Goal: Transaction & Acquisition: Purchase product/service

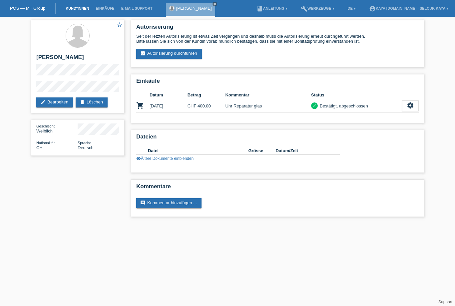
click at [74, 10] on link "Kund*innen" at bounding box center [77, 8] width 30 height 4
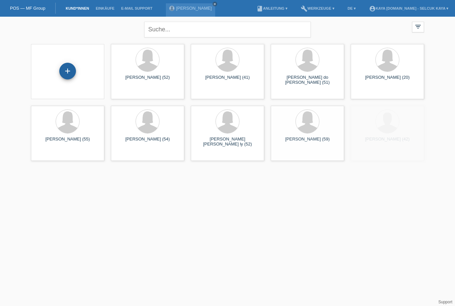
click at [71, 73] on div "+" at bounding box center [68, 70] width 16 height 11
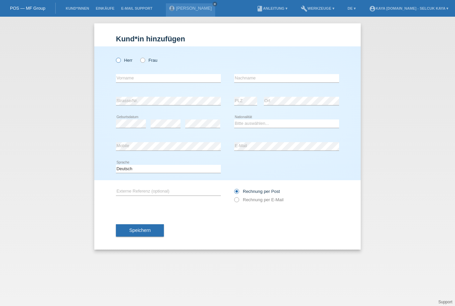
click at [123, 62] on label "Herr" at bounding box center [124, 60] width 17 height 5
click at [120, 62] on input "Herr" at bounding box center [118, 60] width 4 height 4
radio input "true"
click at [145, 63] on label "Frau" at bounding box center [148, 60] width 17 height 5
click at [145, 62] on input "Frau" at bounding box center [142, 60] width 4 height 4
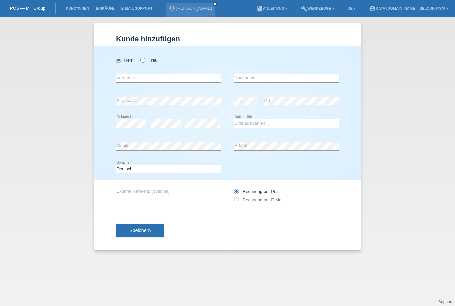
radio input "true"
click at [206, 82] on input "text" at bounding box center [168, 78] width 105 height 8
type input "V"
type input "Scherline"
type input "Vogel"
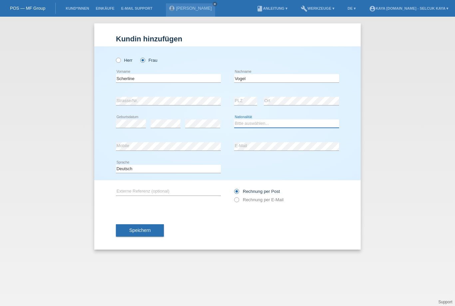
click at [253, 126] on select "Bitte auswählen... Schweiz Deutschland Liechtenstein Österreich ------------ Af…" at bounding box center [286, 123] width 105 height 8
select select "CH"
click at [238, 205] on input "Rechnung per E-Mail" at bounding box center [236, 201] width 4 height 8
radio input "true"
click at [153, 234] on button "Speichern" at bounding box center [140, 230] width 48 height 13
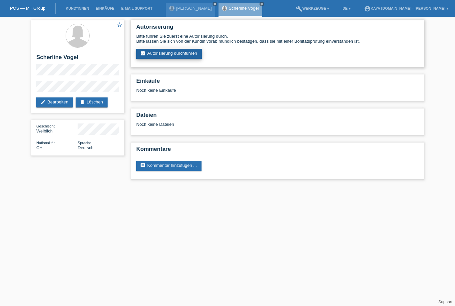
click at [186, 59] on link "assignment_turned_in Autorisierung durchführen" at bounding box center [169, 54] width 66 height 10
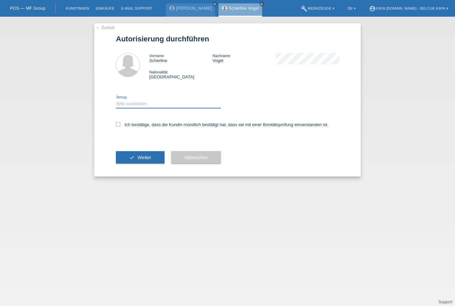
click at [175, 108] on select "Bitte auswählen CHF 1.00 - CHF 499.00 CHF 500.00 - CHF 1'999.00 CHF 2'000.00 - …" at bounding box center [168, 104] width 105 height 8
select select "3"
click at [125, 127] on label "Ich bestätige, dass die Kundin mündlich bestätigt hat, dass sie mit einer Bonit…" at bounding box center [222, 124] width 213 height 5
click at [120, 126] on input "Ich bestätige, dass die Kundin mündlich bestätigt hat, dass sie mit einer Bonit…" at bounding box center [118, 124] width 4 height 4
checkbox input "true"
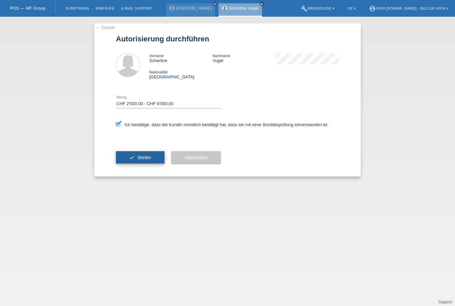
click at [137, 163] on button "check Weiter" at bounding box center [140, 157] width 49 height 13
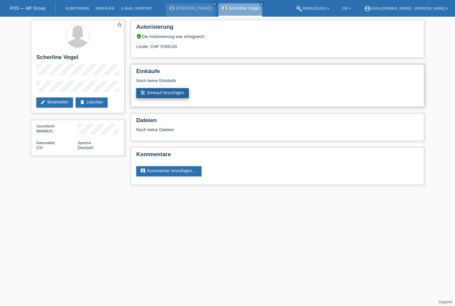
click at [168, 95] on link "add_shopping_cart Einkauf hinzufügen" at bounding box center [162, 93] width 53 height 10
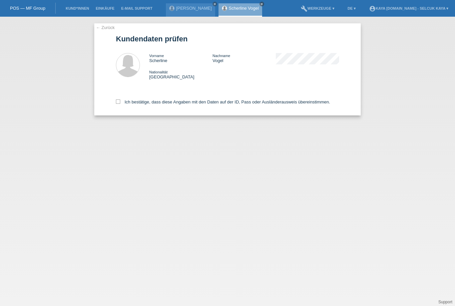
click at [117, 109] on div "Ich bestätige, dass diese Angaben mit den Daten auf der ID, Pass oder Ausländer…" at bounding box center [227, 100] width 223 height 29
click at [122, 104] on label "Ich bestätige, dass diese Angaben mit den Daten auf der ID, Pass oder Ausländer…" at bounding box center [223, 101] width 214 height 5
click at [120, 104] on input "Ich bestätige, dass diese Angaben mit den Daten auf der ID, Pass oder Ausländer…" at bounding box center [118, 101] width 4 height 4
checkbox input "true"
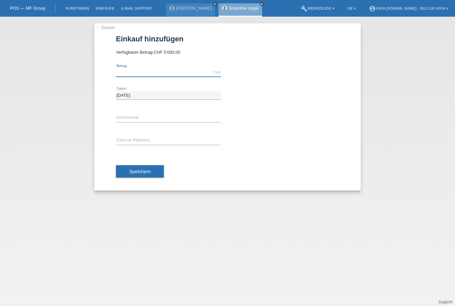
click at [161, 72] on input "text" at bounding box center [168, 72] width 105 height 8
click at [160, 120] on input "text" at bounding box center [168, 118] width 105 height 8
type input "2300.00"
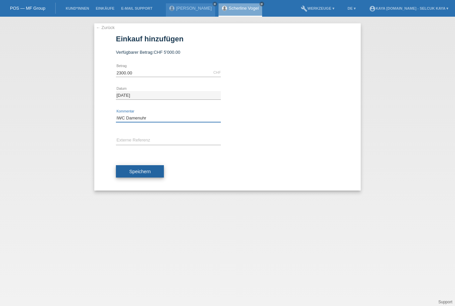
type input "IWC Damenuhr"
click at [148, 177] on button "Speichern" at bounding box center [140, 171] width 48 height 13
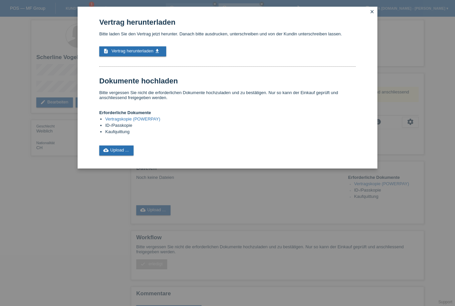
click at [151, 121] on link "Vertragskopie (POWERPAY)" at bounding box center [132, 118] width 55 height 5
click at [372, 14] on icon "close" at bounding box center [371, 11] width 5 height 5
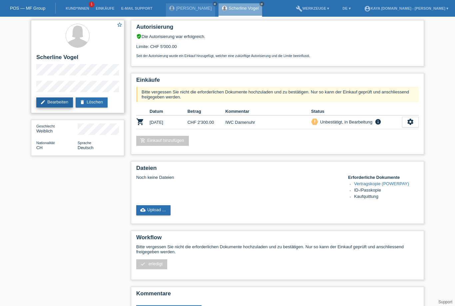
click at [53, 105] on link "edit Bearbeiten" at bounding box center [54, 102] width 37 height 10
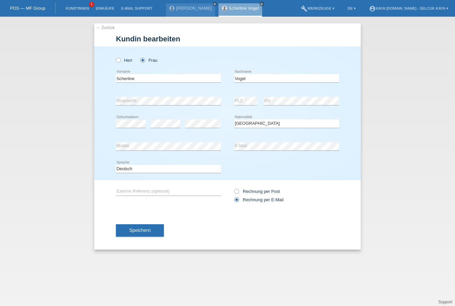
select select "CH"
click at [124, 80] on input "Scherline" at bounding box center [168, 78] width 105 height 8
type input "Sherline"
click at [144, 230] on span "Speichern" at bounding box center [139, 229] width 21 height 5
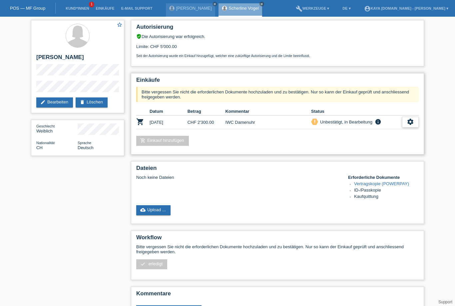
click at [408, 125] on icon "settings" at bounding box center [410, 121] width 7 height 7
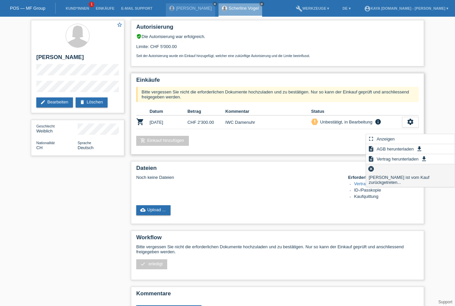
click at [372, 172] on icon "cancel" at bounding box center [371, 168] width 7 height 7
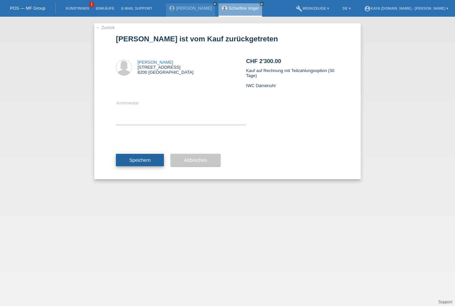
click at [144, 162] on span "Speichern" at bounding box center [139, 159] width 21 height 5
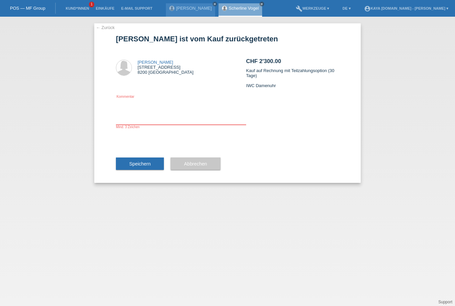
click at [162, 122] on textarea at bounding box center [181, 112] width 130 height 26
type textarea "Tipp fehler"
click at [150, 166] on span "Speichern" at bounding box center [139, 163] width 21 height 5
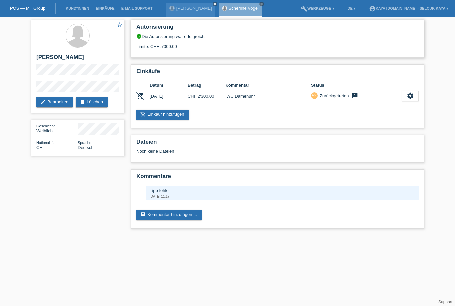
click at [162, 51] on div "Autorisierung verified_user Die Autorisierung war erfolgreich. Limite: CHF 5'00…" at bounding box center [277, 39] width 293 height 38
click at [213, 5] on icon "close" at bounding box center [214, 3] width 3 height 3
click at [211, 4] on icon "close" at bounding box center [209, 3] width 3 height 3
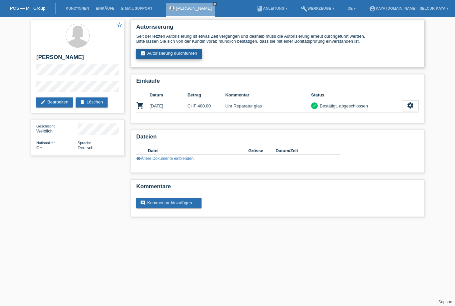
click at [189, 57] on link "assignment_turned_in Autorisierung durchführen" at bounding box center [169, 54] width 66 height 10
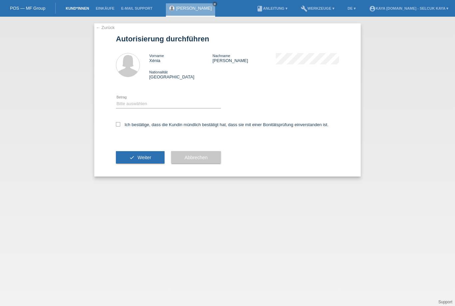
click at [78, 10] on link "Kund*innen" at bounding box center [77, 8] width 30 height 4
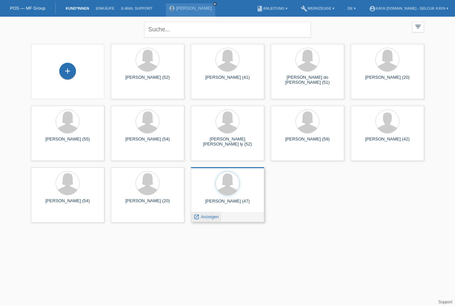
click at [210, 219] on span "Anzeigen" at bounding box center [210, 216] width 18 height 5
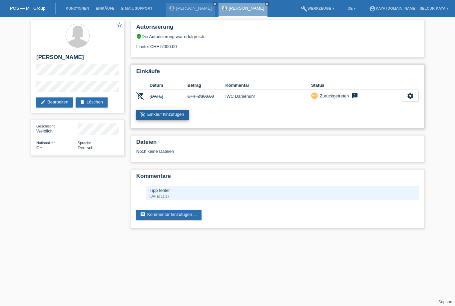
click at [171, 120] on link "add_shopping_cart Einkauf hinzufügen" at bounding box center [162, 115] width 53 height 10
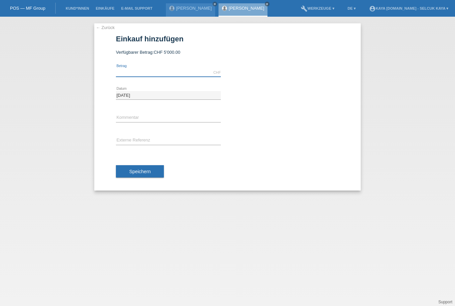
click at [158, 76] on input "text" at bounding box center [168, 72] width 105 height 8
click at [158, 118] on input "text" at bounding box center [168, 118] width 105 height 8
type input "2300.00"
type input "iwc damenuhr"
click at [171, 143] on input "text" at bounding box center [168, 140] width 105 height 8
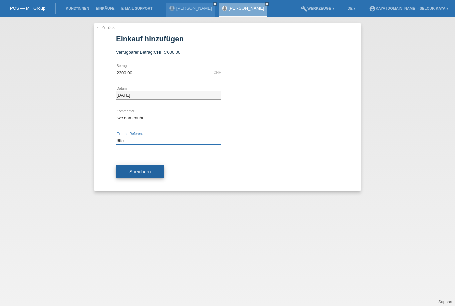
type input "965"
click at [156, 172] on button "Speichern" at bounding box center [140, 171] width 48 height 13
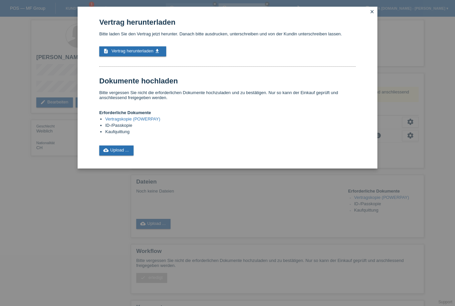
click at [157, 121] on link "Vertragskopie (POWERPAY)" at bounding box center [132, 118] width 55 height 5
click at [108, 214] on div "Vertrag herunterladen Bitte laden Sie den Vertrag jetzt herunter. Danach bitte …" at bounding box center [227, 153] width 455 height 306
click at [375, 14] on link "close" at bounding box center [372, 12] width 9 height 8
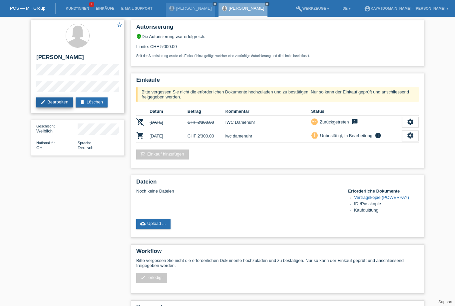
click at [50, 102] on link "edit Bearbeiten" at bounding box center [54, 102] width 37 height 10
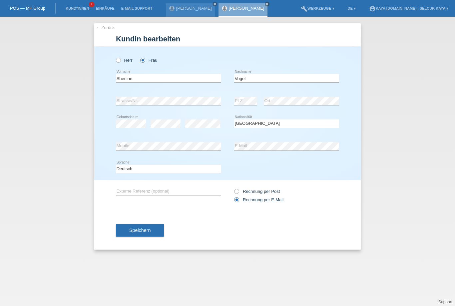
select select "CH"
click at [147, 232] on span "Speichern" at bounding box center [139, 229] width 21 height 5
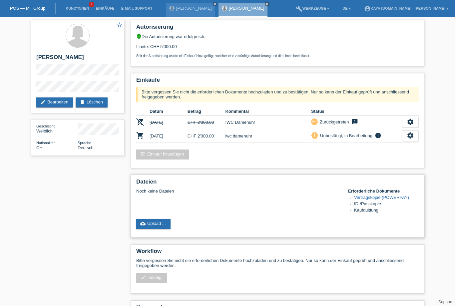
click at [393, 200] on link "Vertragskopie (POWERPAY)" at bounding box center [381, 197] width 55 height 5
click at [56, 103] on link "edit Bearbeiten" at bounding box center [54, 102] width 37 height 10
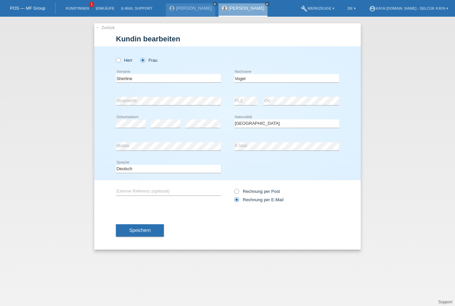
select select "CH"
click at [241, 191] on label "Rechnung per Post" at bounding box center [257, 191] width 46 height 5
click at [239, 191] on input "Rechnung per Post" at bounding box center [236, 193] width 4 height 8
radio input "true"
click at [150, 236] on button "Speichern" at bounding box center [140, 230] width 48 height 13
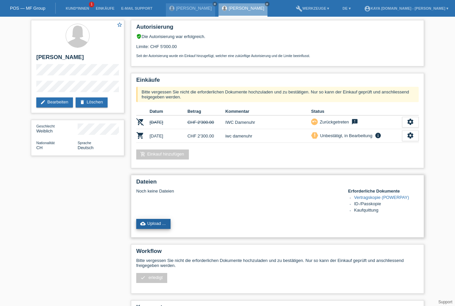
click at [154, 229] on link "cloud_upload Upload ..." at bounding box center [153, 224] width 34 height 10
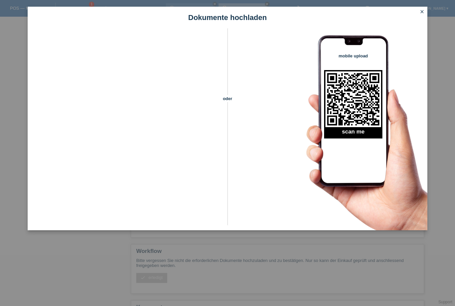
click at [419, 18] on h1 "Dokumente hochladen" at bounding box center [228, 17] width 400 height 8
click at [424, 12] on icon "close" at bounding box center [421, 11] width 5 height 5
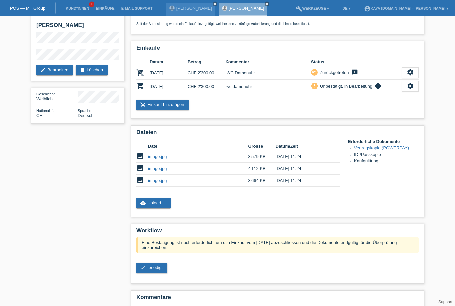
scroll to position [32, 0]
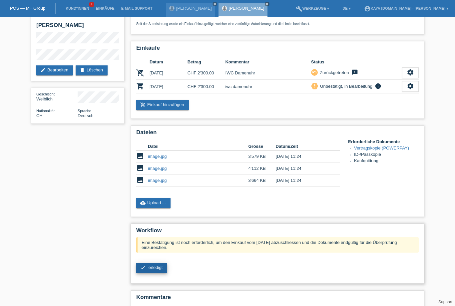
click at [159, 270] on span "erledigt" at bounding box center [156, 267] width 14 height 5
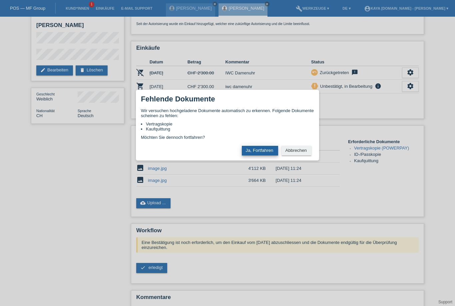
click at [250, 155] on button "Ja, Fortfahren" at bounding box center [260, 151] width 36 height 10
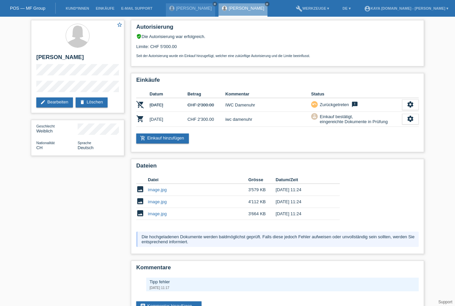
scroll to position [35, 0]
